Goal: Task Accomplishment & Management: Use online tool/utility

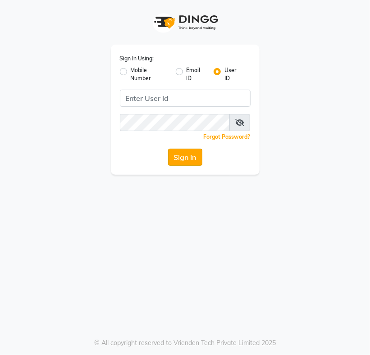
type input "bellaglamourra123"
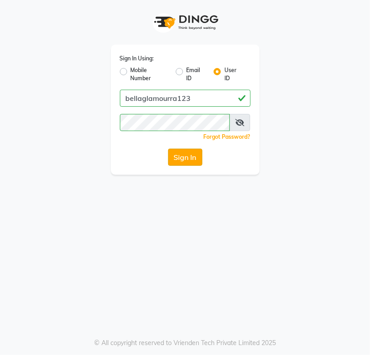
click at [190, 156] on button "Sign In" at bounding box center [185, 157] width 34 height 17
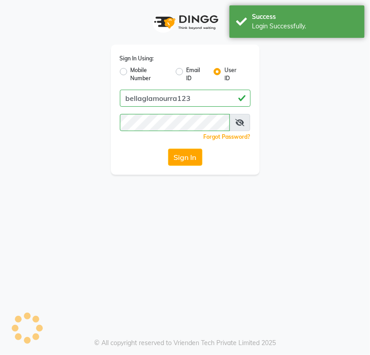
select select "service"
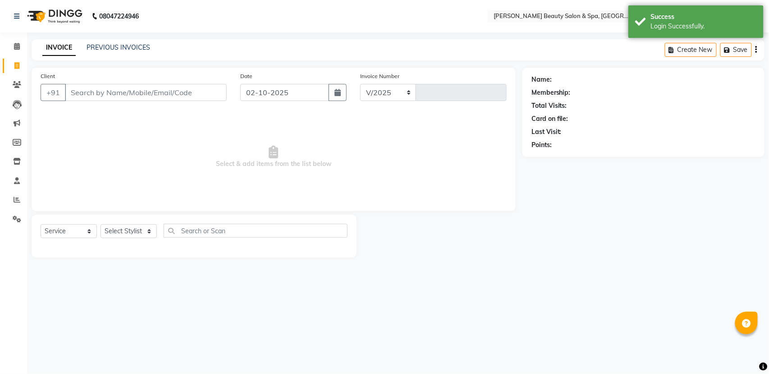
select select "en"
select select "7524"
type input "3112"
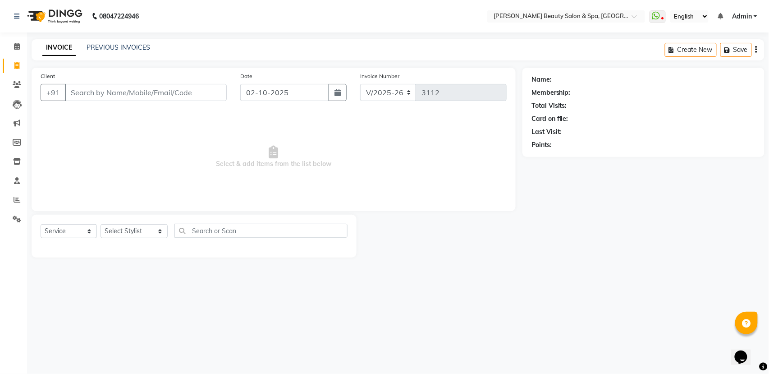
drag, startPoint x: 743, startPoint y: 352, endPoint x: -1, endPoint y: 391, distance: 744.7
click at [133, 85] on input "Client" at bounding box center [146, 92] width 162 height 17
type input "9884343318"
click at [199, 91] on span "Add Client" at bounding box center [204, 92] width 36 height 9
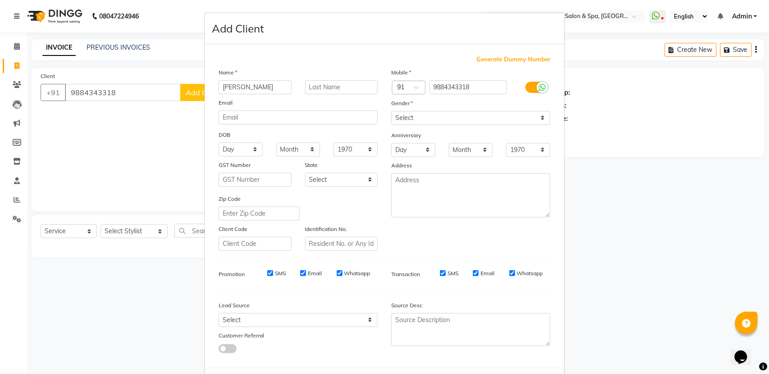
type input "[PERSON_NAME]"
click at [370, 113] on select "Select [DEMOGRAPHIC_DATA] [DEMOGRAPHIC_DATA] Other Prefer Not To Say" at bounding box center [470, 118] width 159 height 14
select select "[DEMOGRAPHIC_DATA]"
click at [370, 111] on select "Select [DEMOGRAPHIC_DATA] [DEMOGRAPHIC_DATA] Other Prefer Not To Say" at bounding box center [470, 118] width 159 height 14
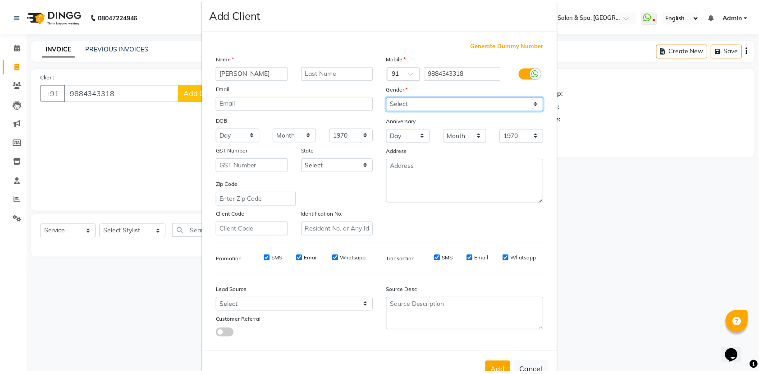
scroll to position [40, 0]
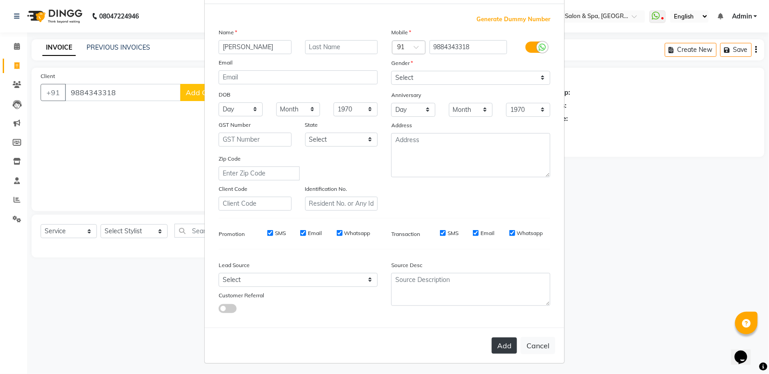
click at [370, 348] on button "Add" at bounding box center [504, 345] width 25 height 16
select select
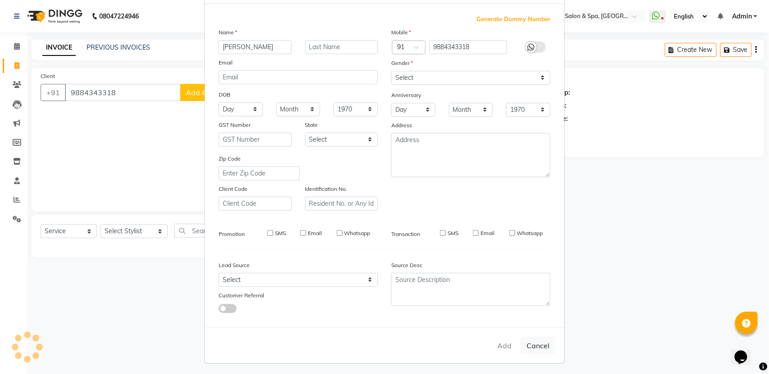
select select
checkbox input "false"
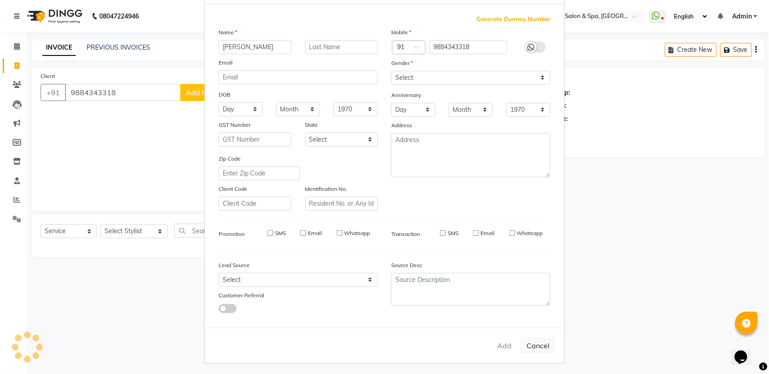
checkbox input "false"
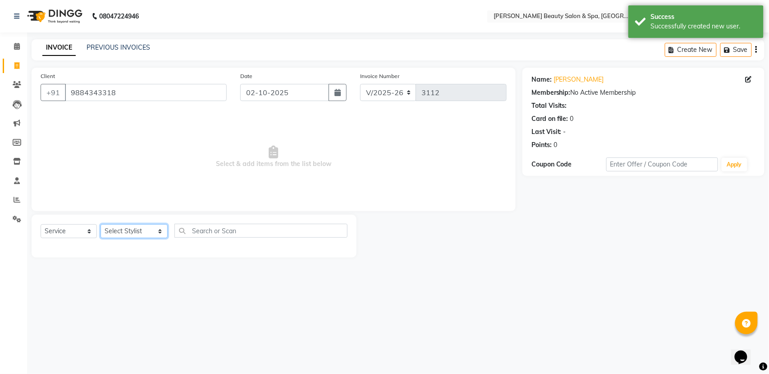
click at [138, 234] on select "Select Stylist Admin [PERSON_NAME] [PERSON_NAME] [PERSON_NAME] [PERSON_NAME] [P…" at bounding box center [134, 231] width 67 height 14
select select "83644"
click at [101, 224] on select "Select Stylist Admin [PERSON_NAME] [PERSON_NAME] [PERSON_NAME] [PERSON_NAME] [P…" at bounding box center [134, 231] width 67 height 14
click at [238, 235] on input "text" at bounding box center [261, 231] width 173 height 14
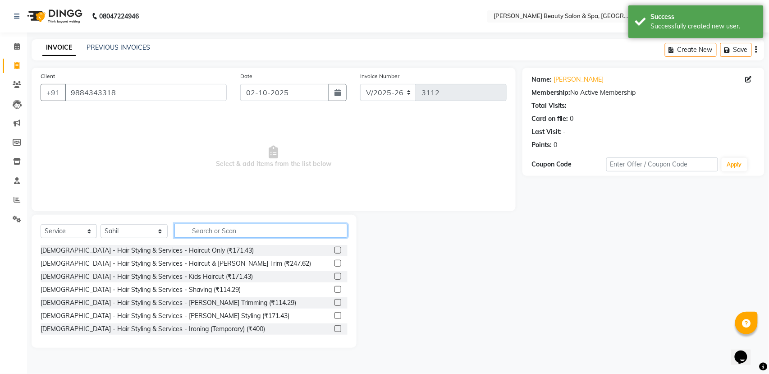
click at [235, 230] on input "text" at bounding box center [261, 231] width 173 height 14
type input "hair"
click at [335, 252] on label at bounding box center [338, 250] width 7 height 7
click at [335, 252] on input "checkbox" at bounding box center [338, 251] width 6 height 6
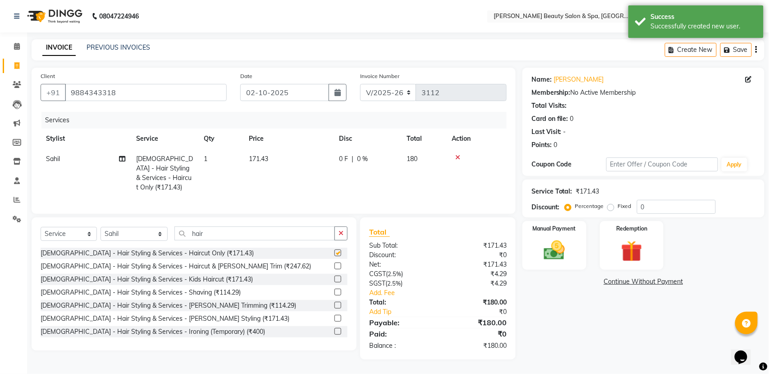
checkbox input "false"
click at [370, 249] on img at bounding box center [555, 250] width 36 height 25
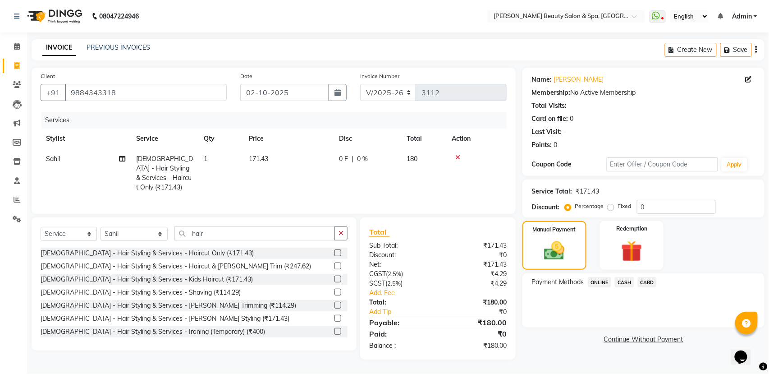
click at [370, 284] on span "CARD" at bounding box center [647, 282] width 19 height 10
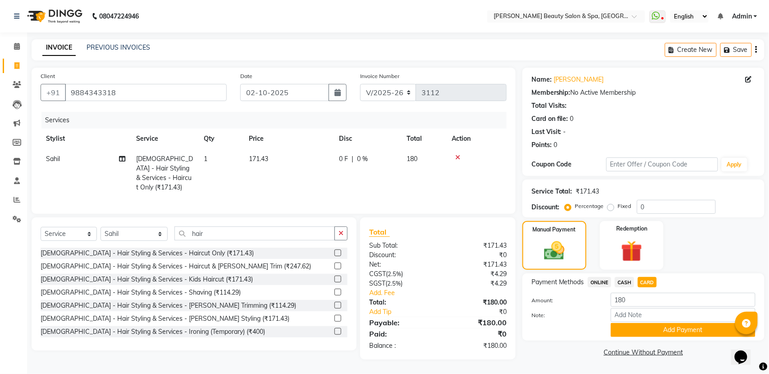
click at [370, 339] on div "Payment Methods ONLINE CASH CARD Amount: 180 Note: Add Payment" at bounding box center [644, 306] width 242 height 67
click at [370, 330] on button "Add Payment" at bounding box center [683, 330] width 145 height 14
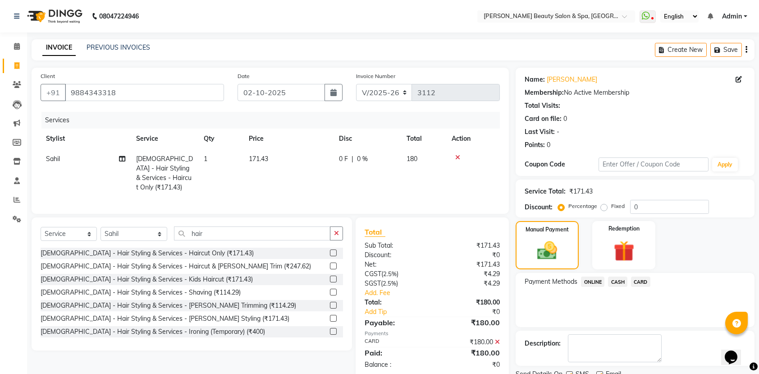
scroll to position [37, 0]
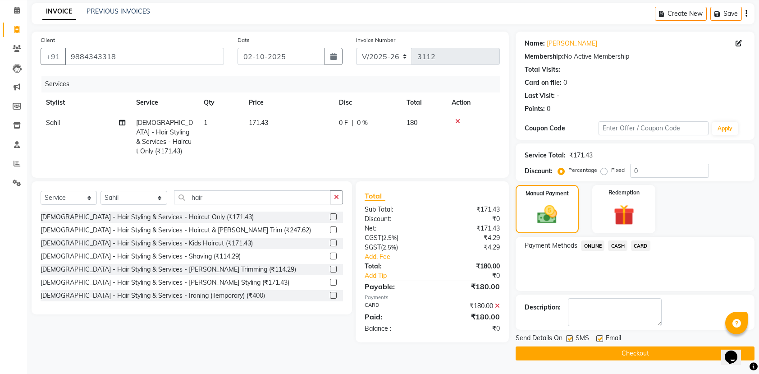
click at [370, 355] on button "Checkout" at bounding box center [635, 353] width 239 height 14
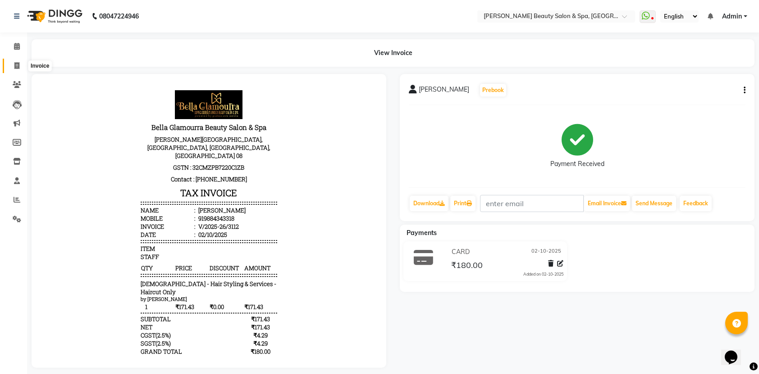
click at [13, 65] on span at bounding box center [17, 66] width 16 height 10
select select "service"
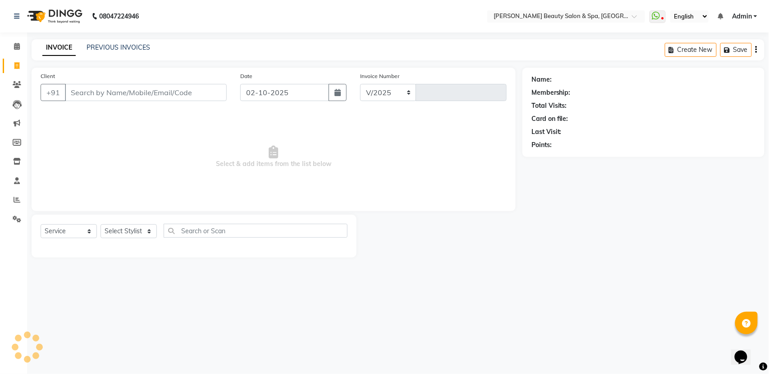
select select "7524"
type input "3113"
click at [98, 95] on input "Client" at bounding box center [146, 92] width 162 height 17
